Goal: Task Accomplishment & Management: Complete application form

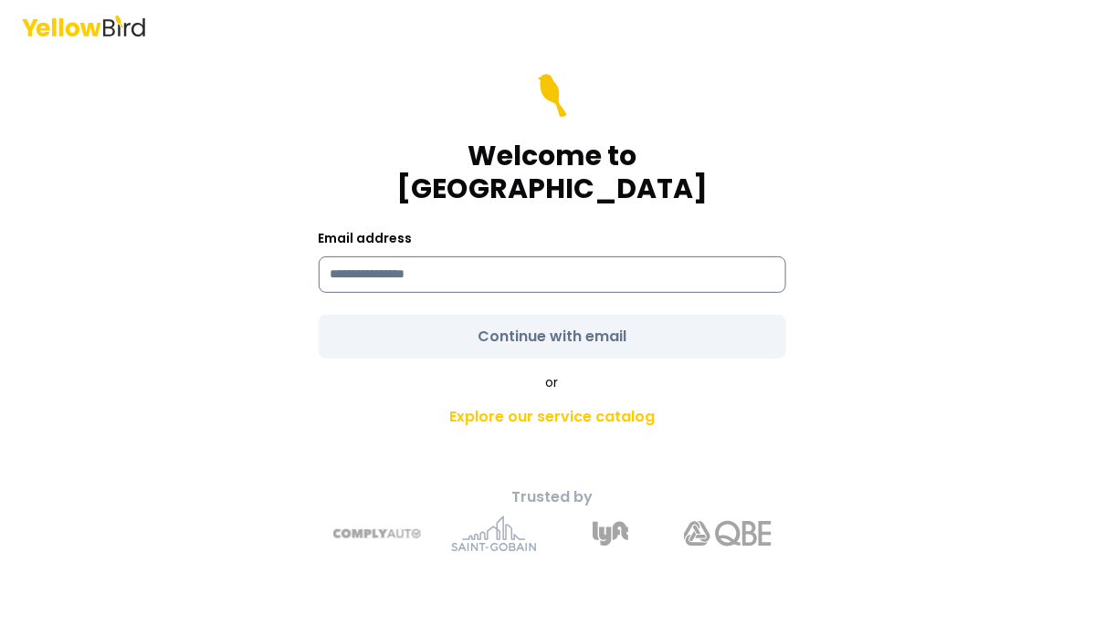
click at [426, 257] on input at bounding box center [552, 275] width 467 height 37
type input "**********"
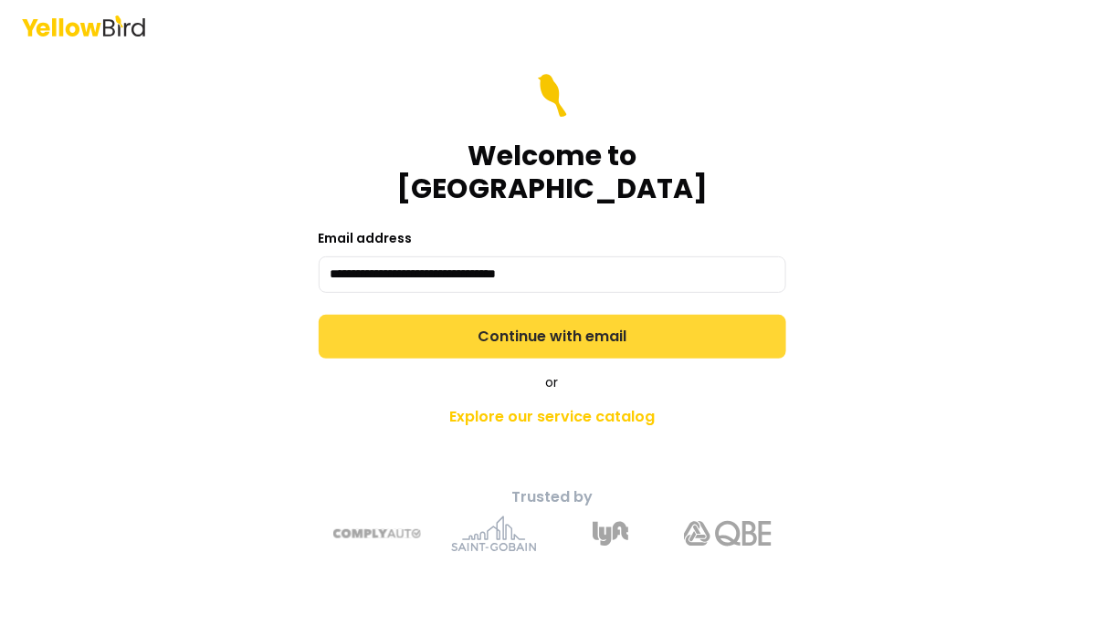
click at [444, 330] on button "Continue with email" at bounding box center [552, 337] width 467 height 44
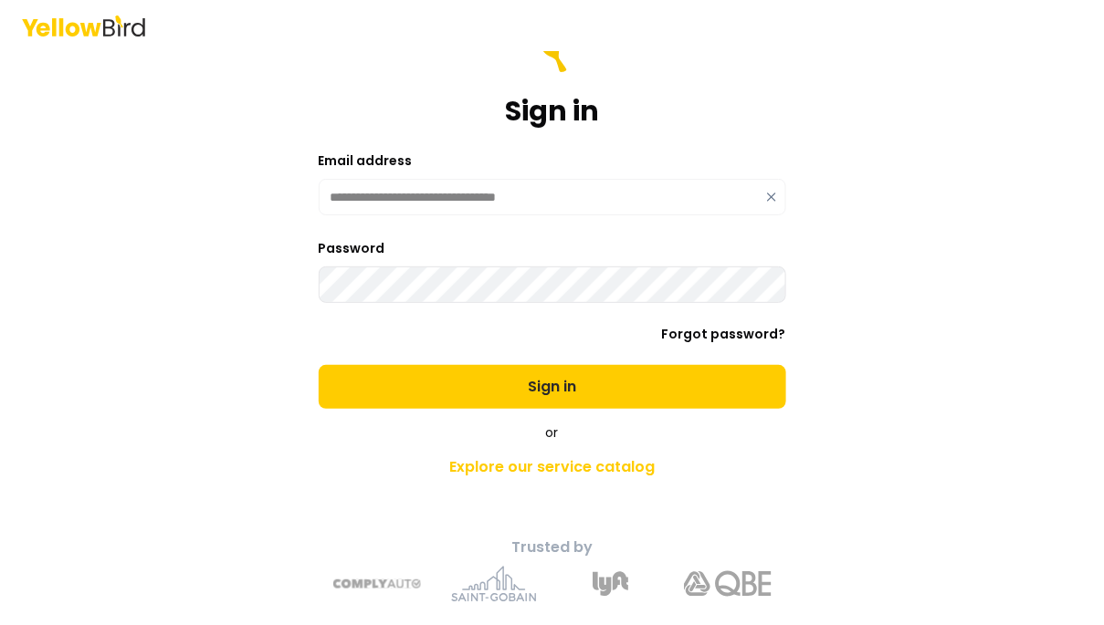
click at [319, 365] on button "Sign in" at bounding box center [552, 387] width 467 height 44
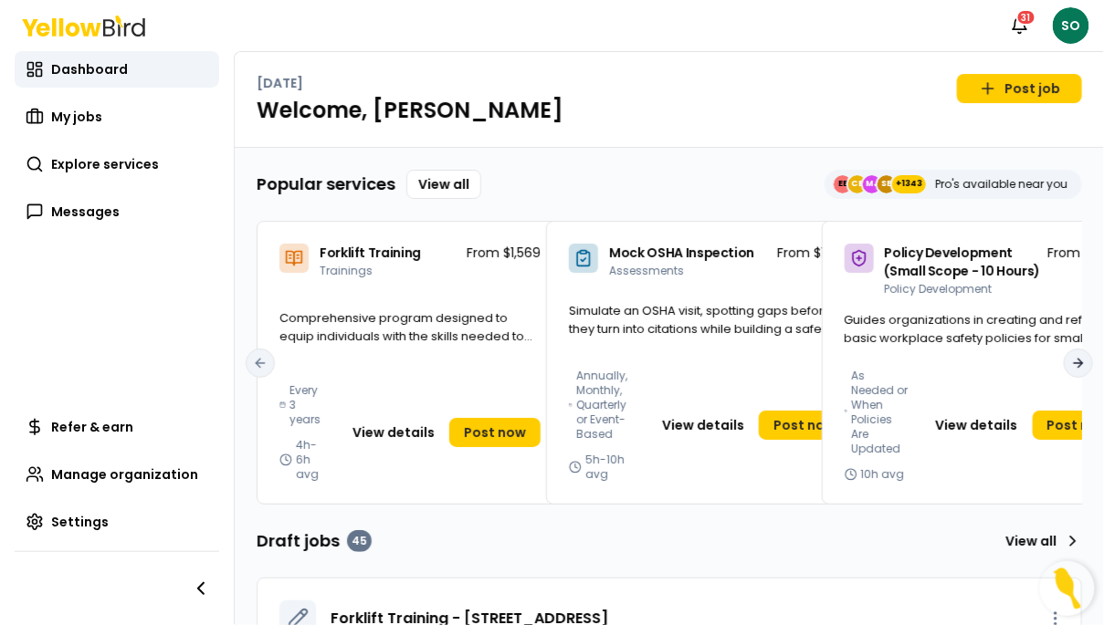
click at [1072, 359] on button "Next slide" at bounding box center [1078, 363] width 29 height 29
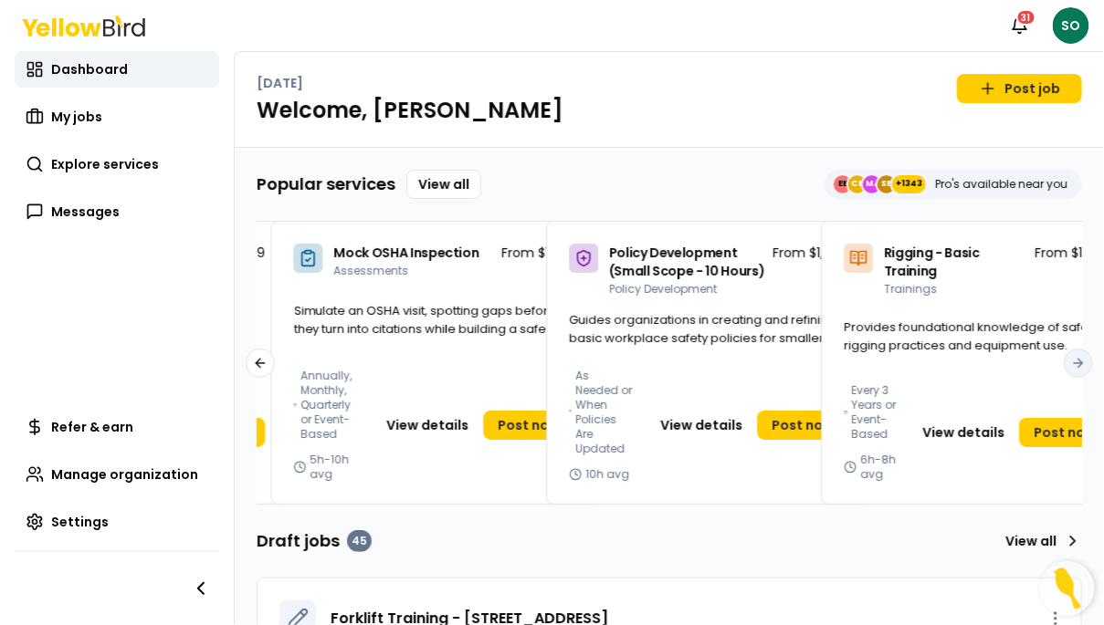
click at [1072, 354] on span "Provides foundational knowledge of safe rigging practices and equipment use." at bounding box center [977, 337] width 267 height 36
click at [1079, 371] on div "Provides foundational knowledge of safe rigging practices and equipment use." at bounding box center [977, 348] width 310 height 58
click at [1079, 376] on div "Provides foundational knowledge of safe rigging practices and equipment use." at bounding box center [977, 348] width 310 height 58
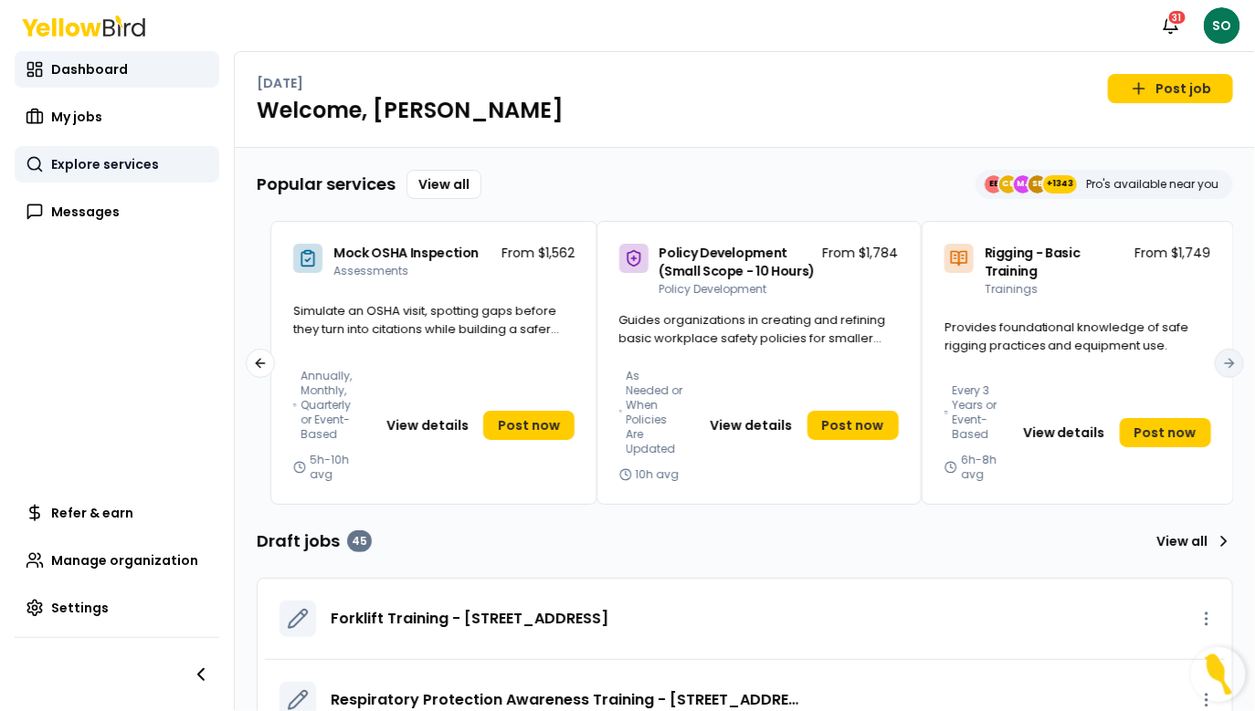
click at [94, 167] on span "Explore services" at bounding box center [105, 164] width 108 height 18
